Goal: Information Seeking & Learning: Learn about a topic

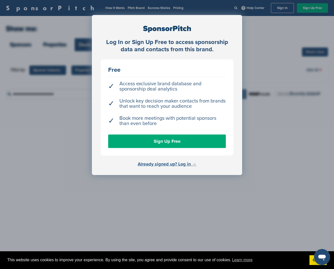
click at [189, 164] on link "Already signed up? Log in →" at bounding box center [167, 165] width 59 height 6
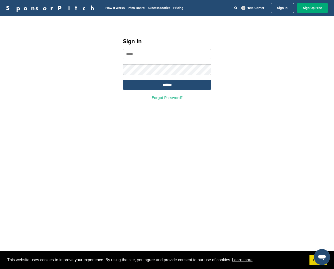
type input "**********"
click at [164, 83] on input "*******" at bounding box center [167, 85] width 88 height 10
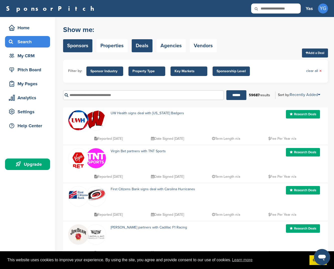
click at [77, 47] on link "Sponsors" at bounding box center [77, 45] width 29 height 13
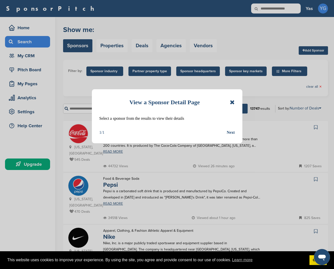
click at [230, 132] on div "Next" at bounding box center [231, 132] width 8 height 7
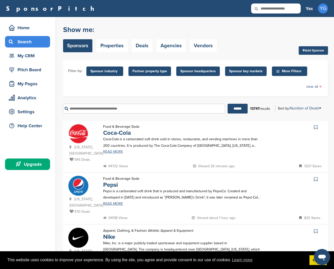
click at [110, 152] on link "READ MORE" at bounding box center [182, 152] width 159 height 4
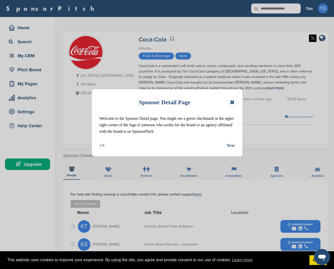
click at [231, 145] on div "Next" at bounding box center [231, 145] width 8 height 7
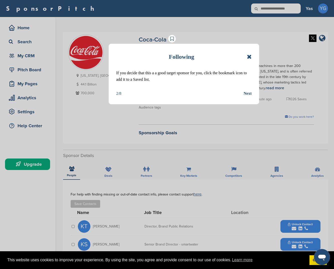
click at [246, 92] on div "Next" at bounding box center [248, 93] width 8 height 7
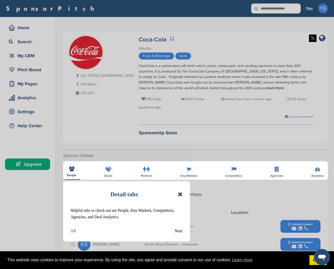
click at [178, 228] on div "Next" at bounding box center [179, 231] width 8 height 7
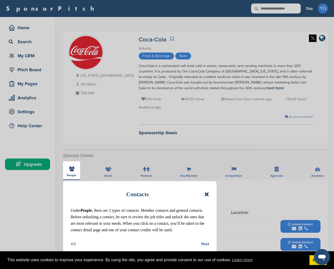
click at [207, 242] on div "Next" at bounding box center [205, 244] width 8 height 7
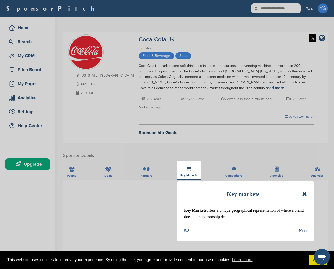
click at [305, 229] on div "Next" at bounding box center [303, 231] width 8 height 7
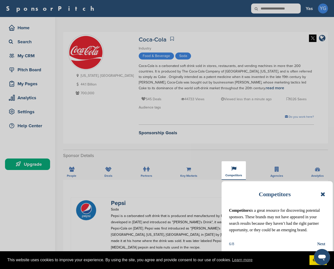
click at [322, 242] on div "Next" at bounding box center [321, 244] width 8 height 7
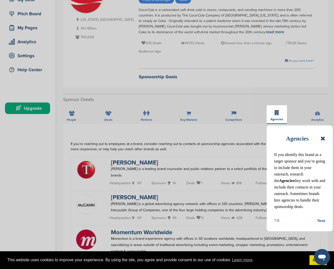
scroll to position [57, 0]
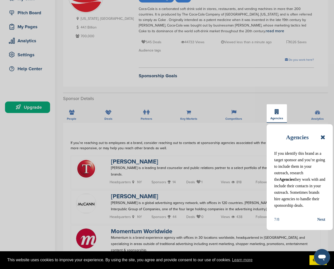
click at [321, 218] on div "Next" at bounding box center [321, 220] width 8 height 7
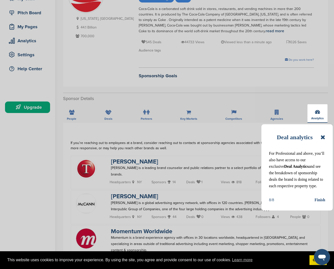
click at [320, 200] on div "Finish" at bounding box center [320, 200] width 11 height 7
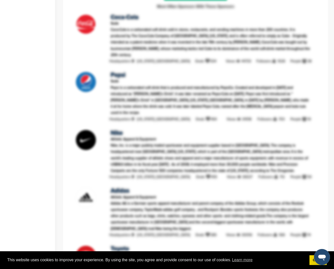
scroll to position [823, 0]
